Goal: Information Seeking & Learning: Find specific fact

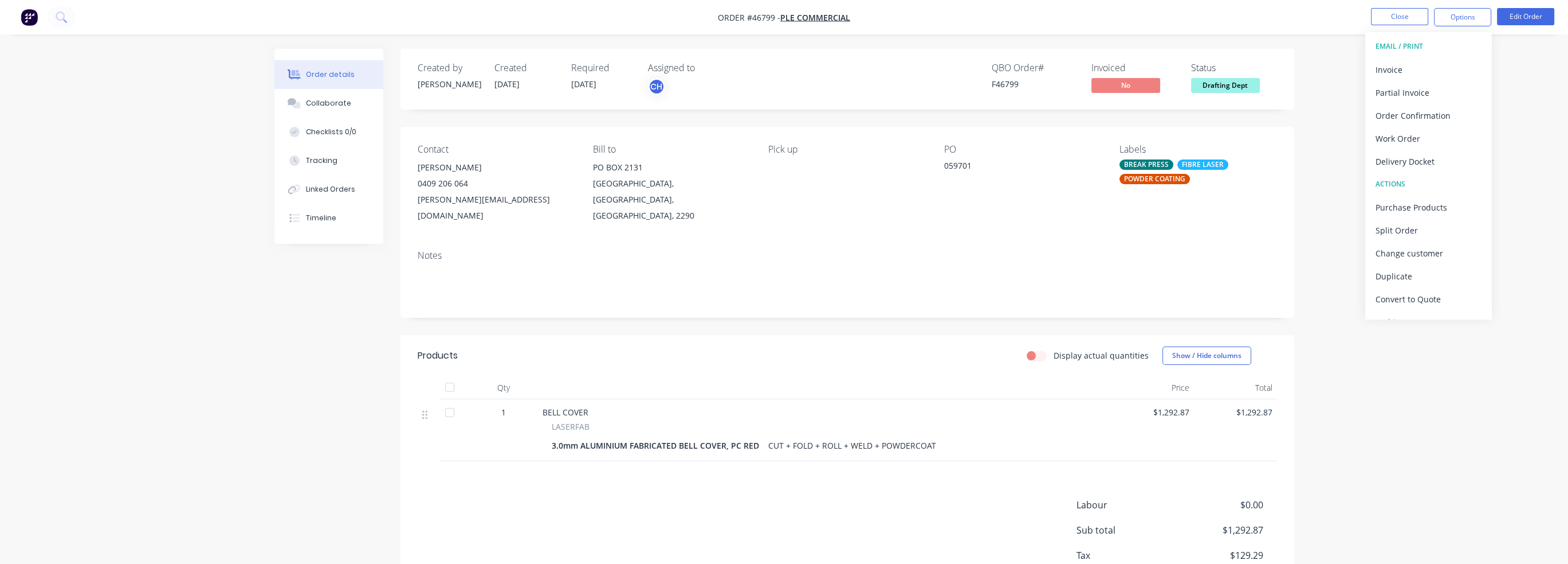
click at [248, 366] on div "Order details Collaborate Checklists 0/0 Tracking Linked Orders Timeline Order …" at bounding box center [784, 320] width 1568 height 640
click at [73, 19] on button at bounding box center [62, 16] width 29 height 23
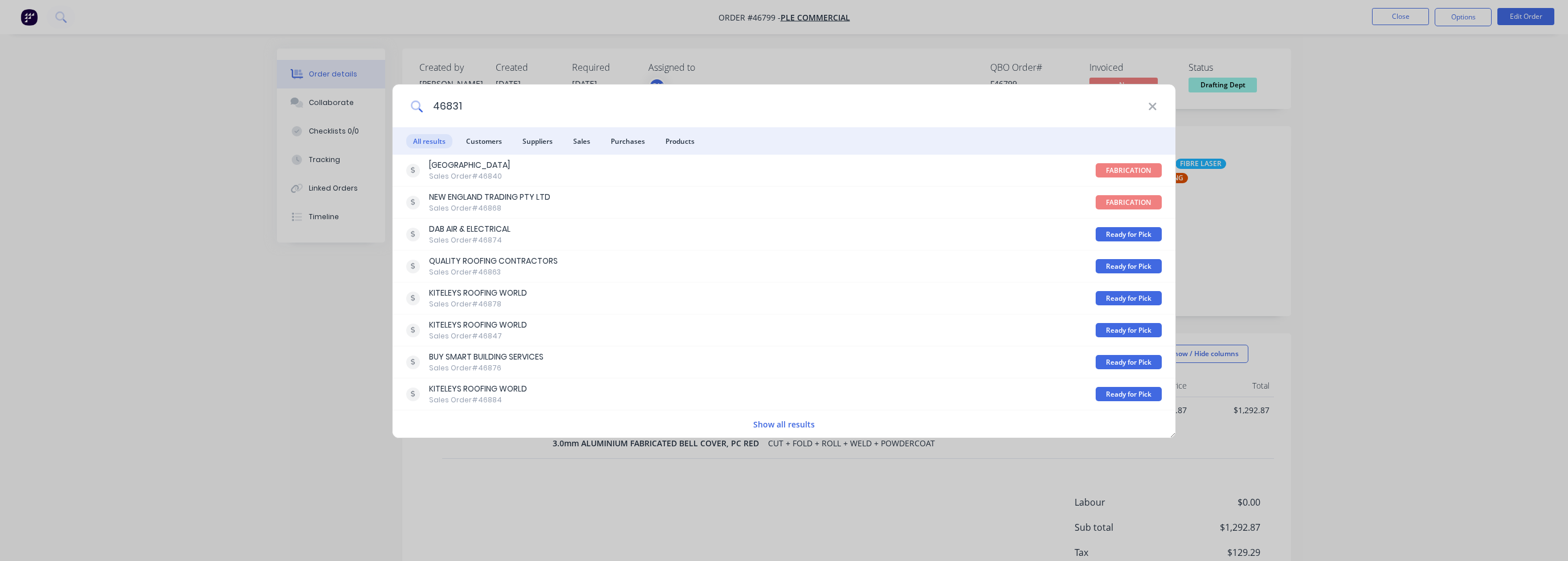
type input "46831"
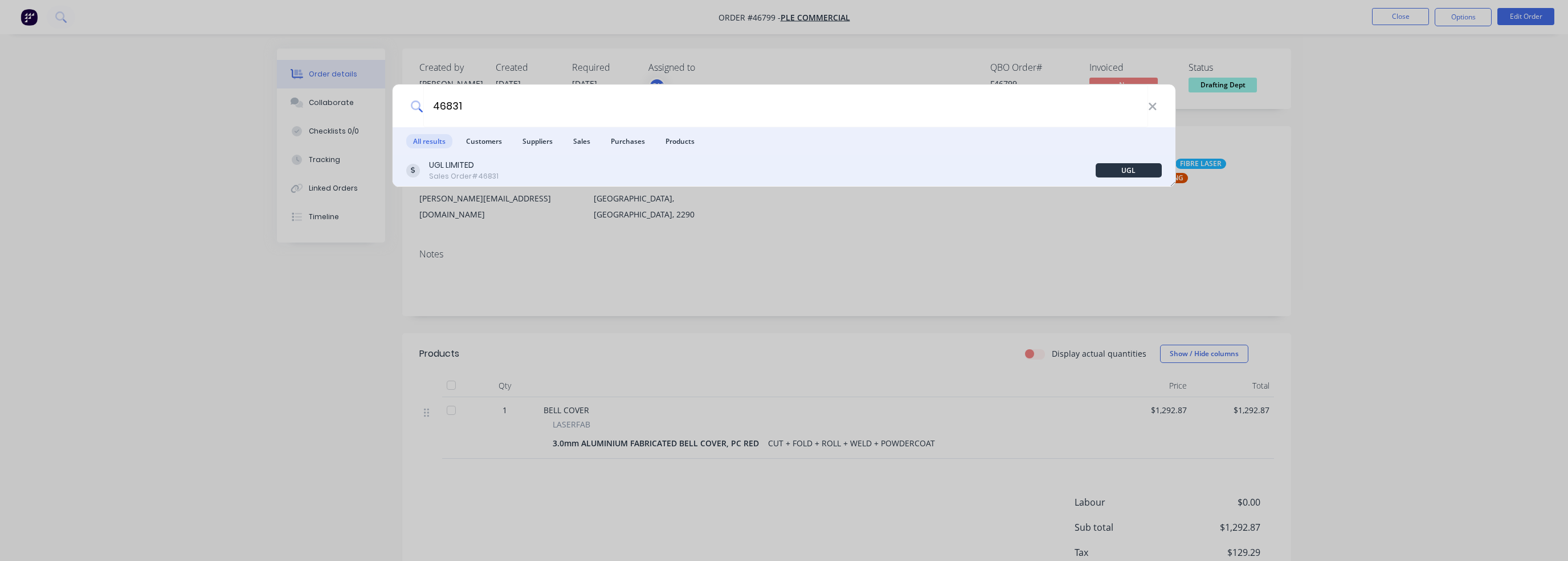
click at [496, 173] on div "UGL LIMITED Sales Order #46831" at bounding box center [751, 170] width 690 height 23
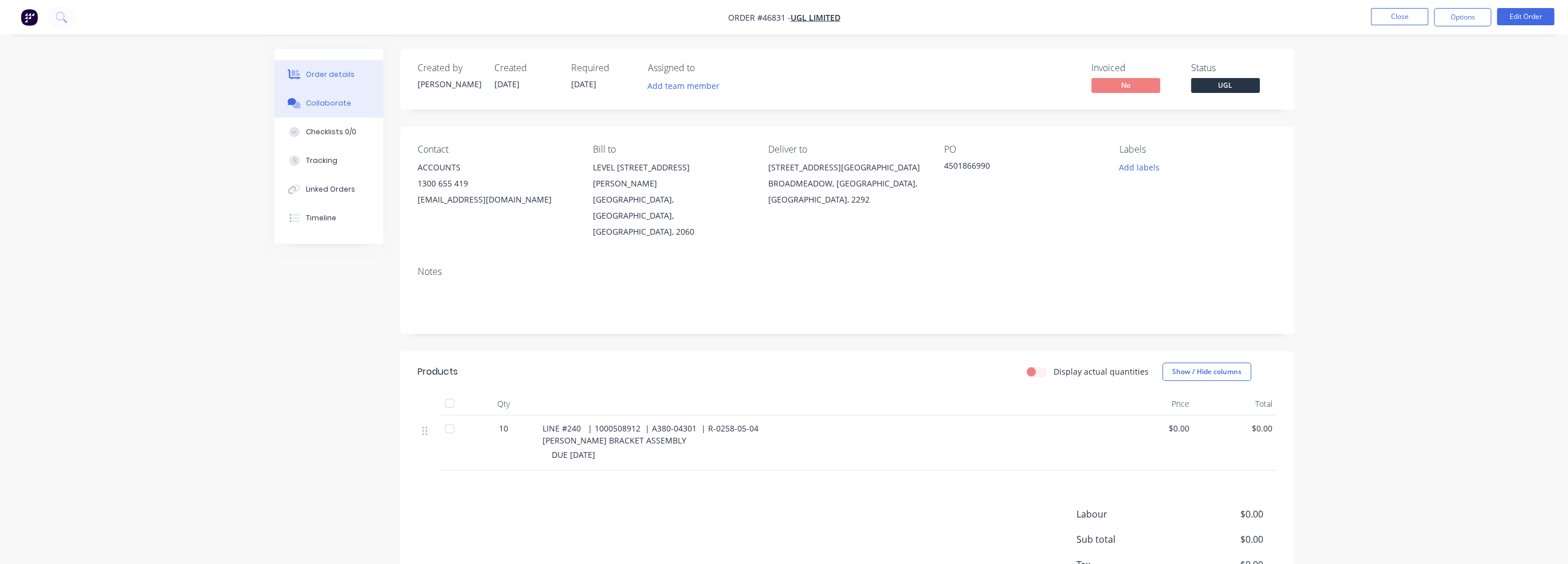
click at [332, 109] on button "Collaborate" at bounding box center [328, 104] width 109 height 29
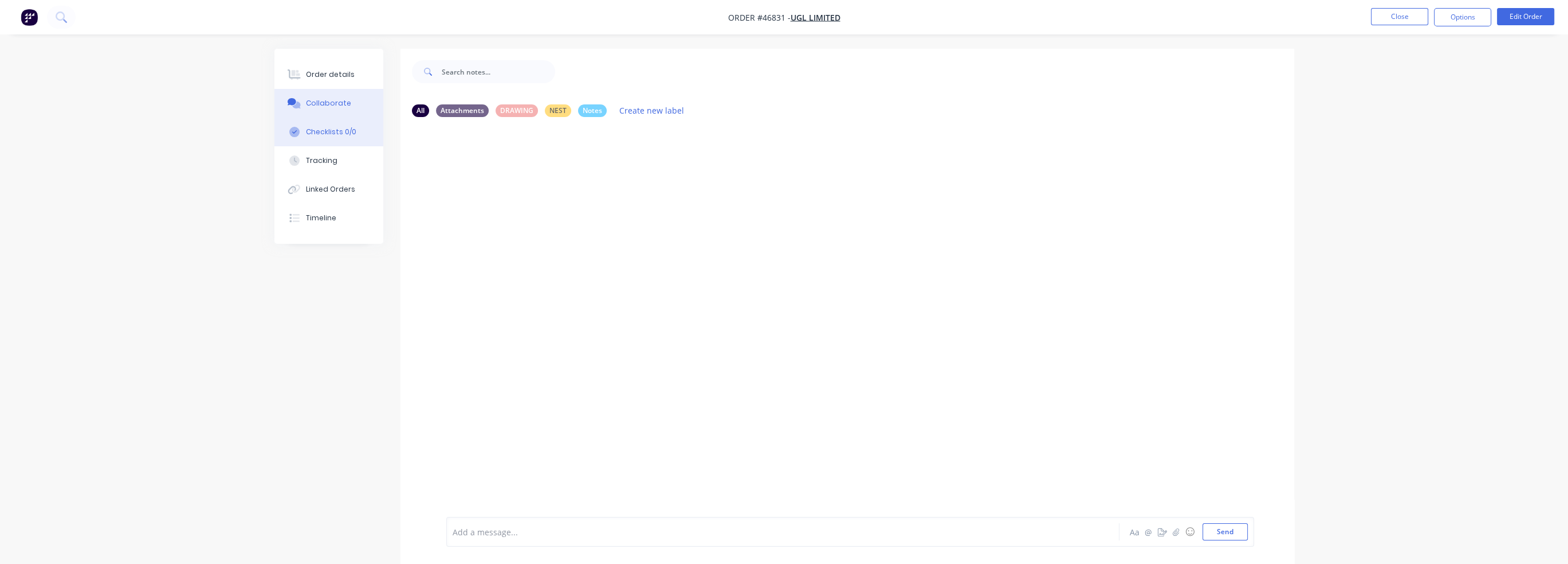
click at [339, 134] on div "Checklists 0/0" at bounding box center [331, 132] width 51 height 10
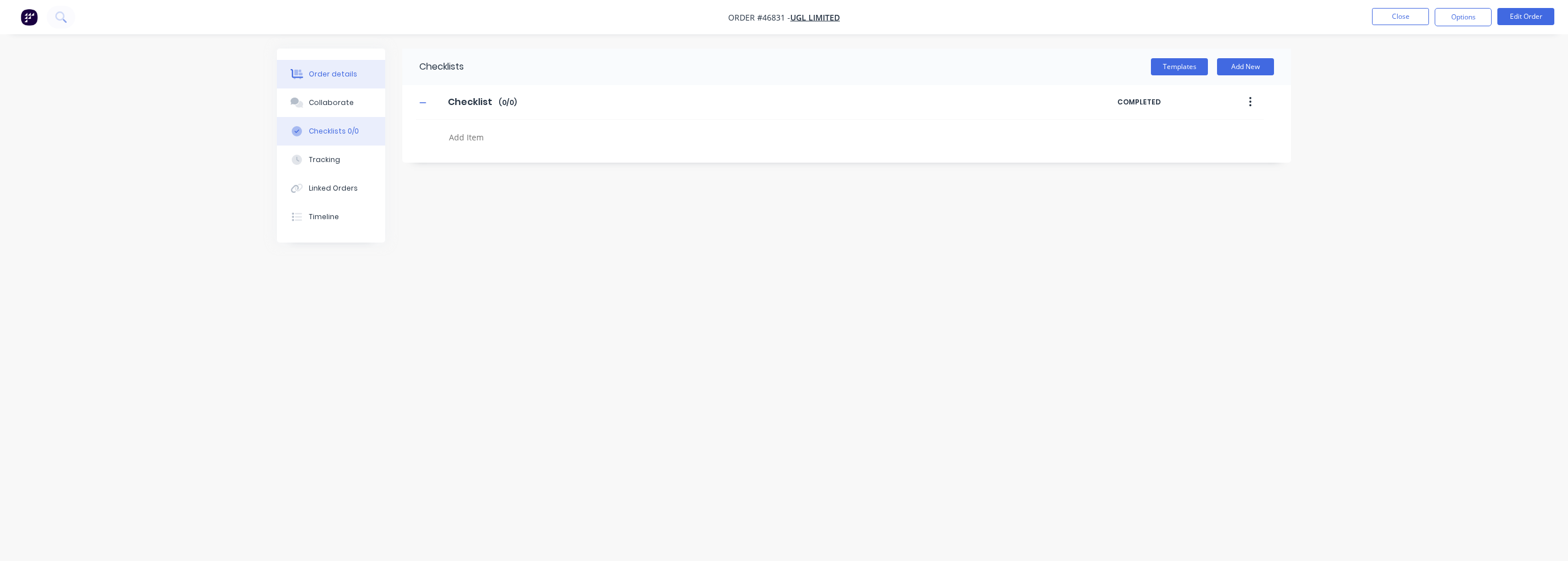
click at [329, 70] on div "Order details" at bounding box center [333, 73] width 49 height 10
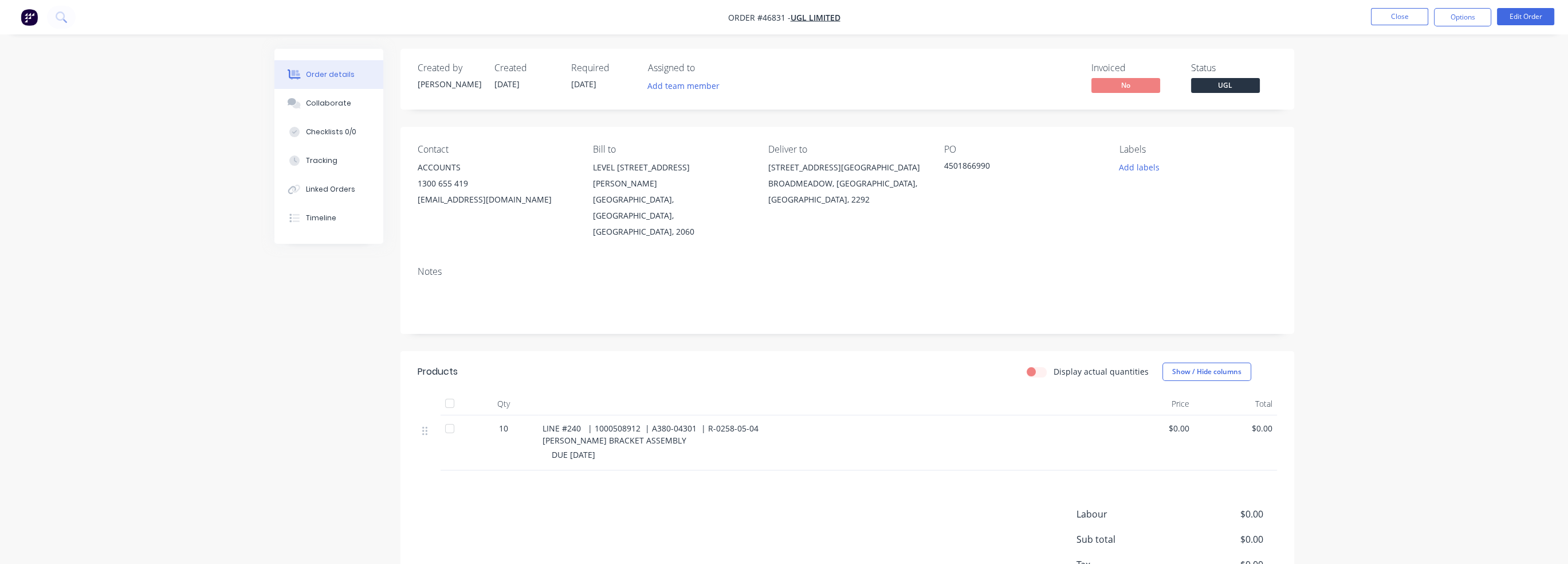
click at [612, 422] on span "LINE #240 | 1000508912 | A380-04301 | R-0258-05-04 [PERSON_NAME] BRACKET ASSEMB…" at bounding box center [651, 433] width 216 height 23
drag, startPoint x: 692, startPoint y: 397, endPoint x: 651, endPoint y: 402, distance: 41.3
click at [651, 422] on div "LINE #240 | 1000508912 | A380-04301 | R-0258-05-04 [PERSON_NAME] BRACKET ASSEMB…" at bounding box center [824, 434] width 564 height 25
copy span "A380-04301"
